Goal: Transaction & Acquisition: Download file/media

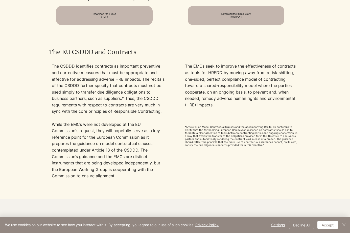
scroll to position [303, 0]
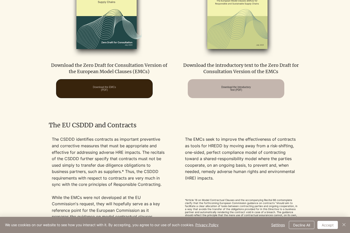
click at [116, 89] on span "Download the EMCs (PDF)" at bounding box center [104, 89] width 23 height 6
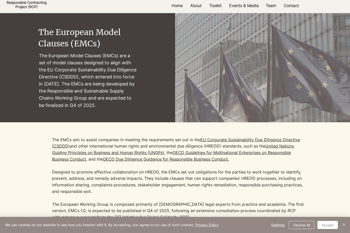
scroll to position [0, 0]
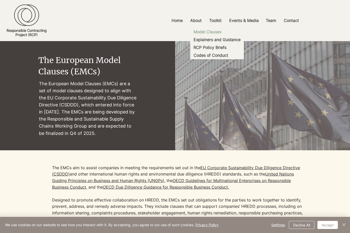
click at [214, 31] on p "Model Clauses" at bounding box center [207, 32] width 32 height 8
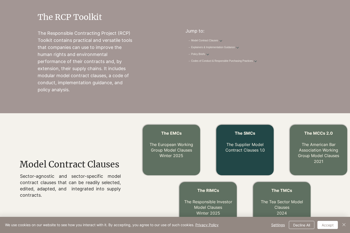
scroll to position [29, 0]
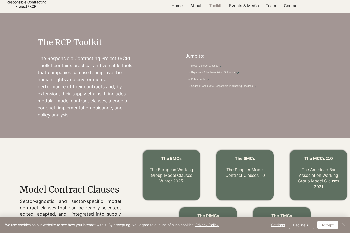
click at [237, 63] on div at bounding box center [249, 76] width 136 height 52
click at [218, 67] on link "→ Model Contract Clauses" at bounding box center [203, 66] width 30 height 4
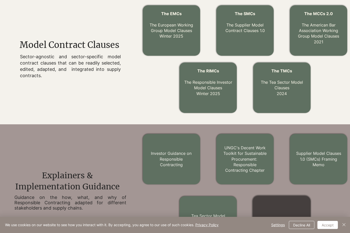
scroll to position [138, 0]
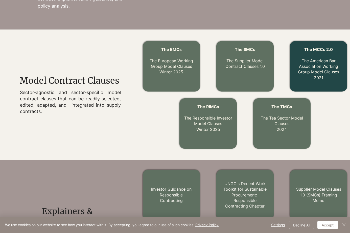
click at [317, 67] on link "The MCCs 2.0 The American Bar Association Working Group Model Clauses 2021" at bounding box center [318, 63] width 41 height 33
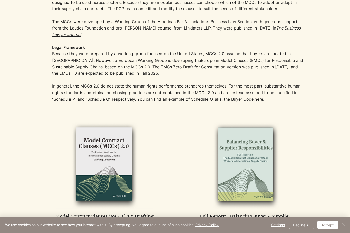
click at [109, 165] on img at bounding box center [104, 165] width 97 height 89
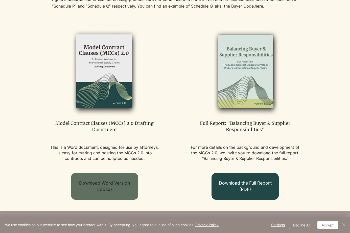
scroll to position [278, 0]
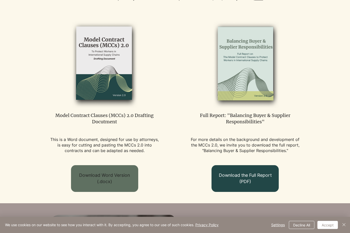
click at [118, 177] on span "Download Word Version (.docx)" at bounding box center [104, 178] width 59 height 13
